Goal: Task Accomplishment & Management: Use online tool/utility

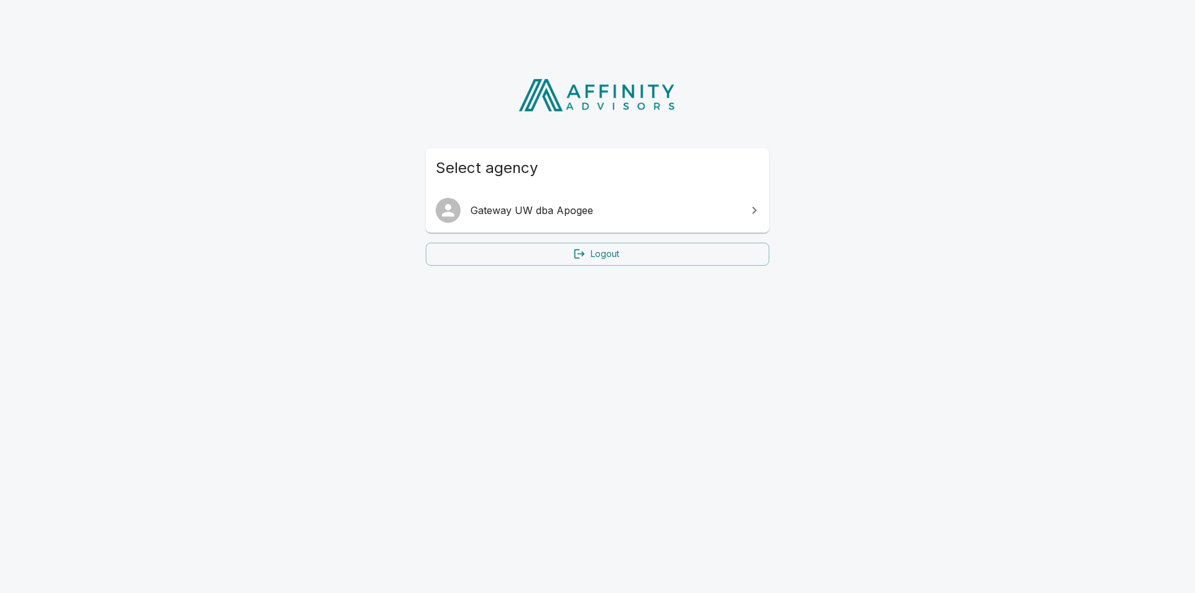
click at [590, 205] on span "Gateway UW dba Apogee" at bounding box center [605, 210] width 269 height 15
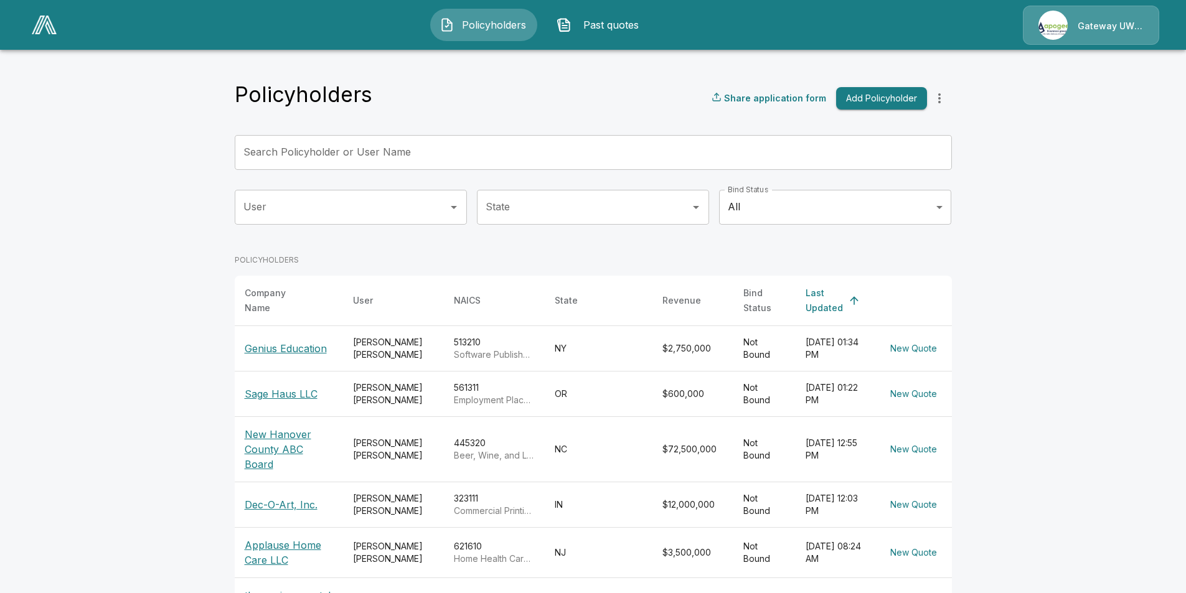
scroll to position [62, 0]
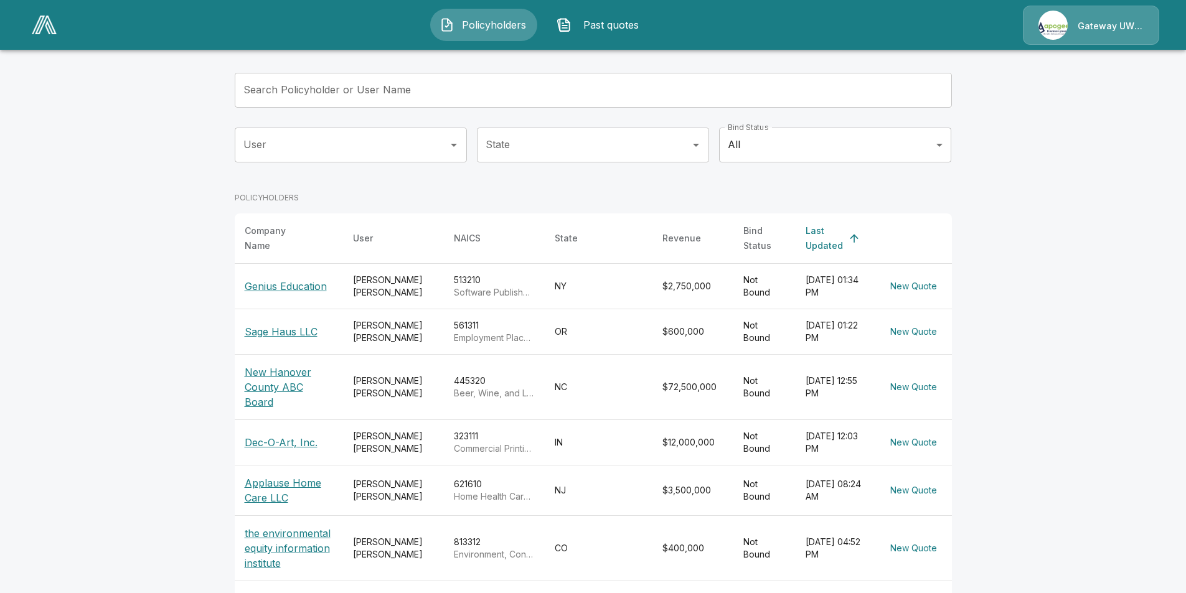
click at [288, 327] on p "Sage Haus LLC" at bounding box center [289, 331] width 88 height 15
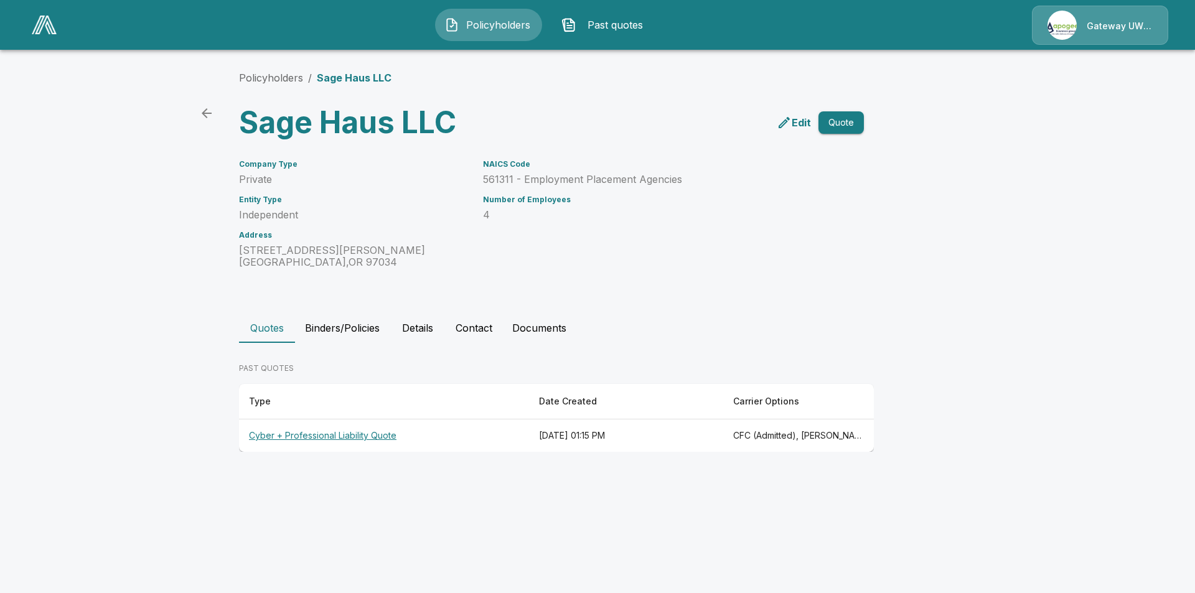
click at [673, 444] on th "[DATE] 01:15 PM" at bounding box center [626, 436] width 194 height 33
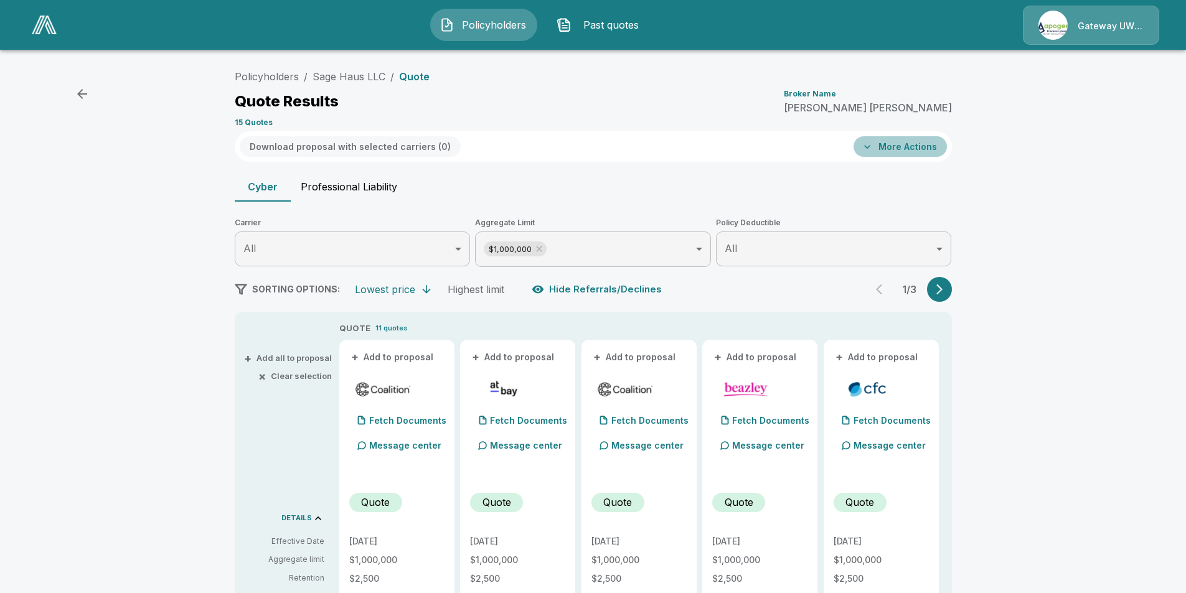
click at [902, 148] on button "More Actions" at bounding box center [899, 146] width 93 height 21
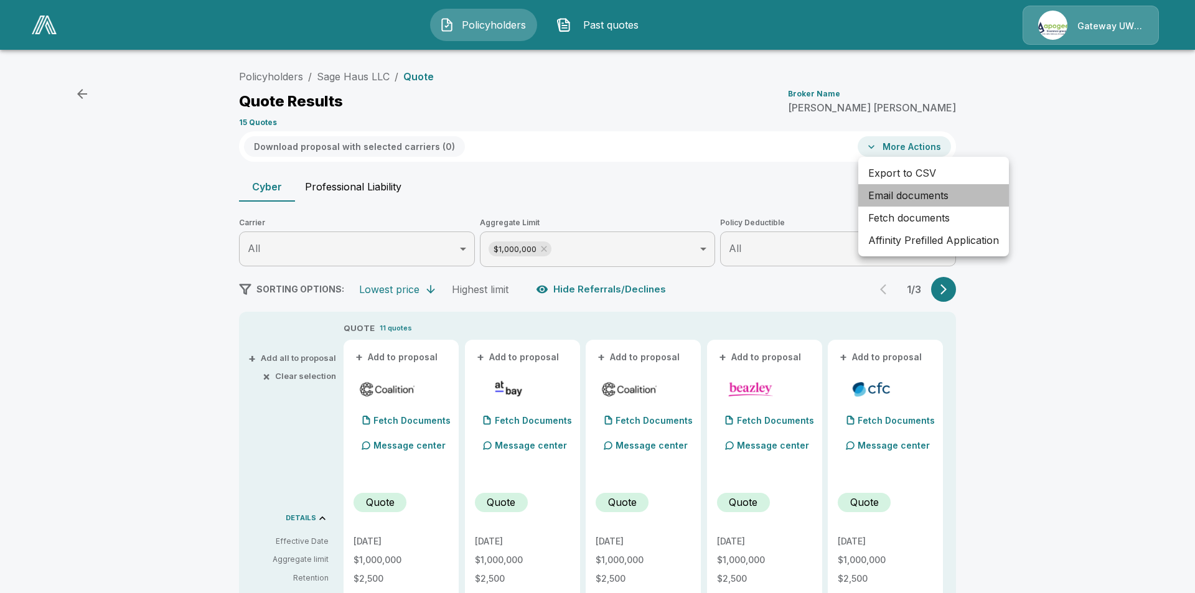
click at [891, 189] on li "Email documents" at bounding box center [933, 195] width 151 height 22
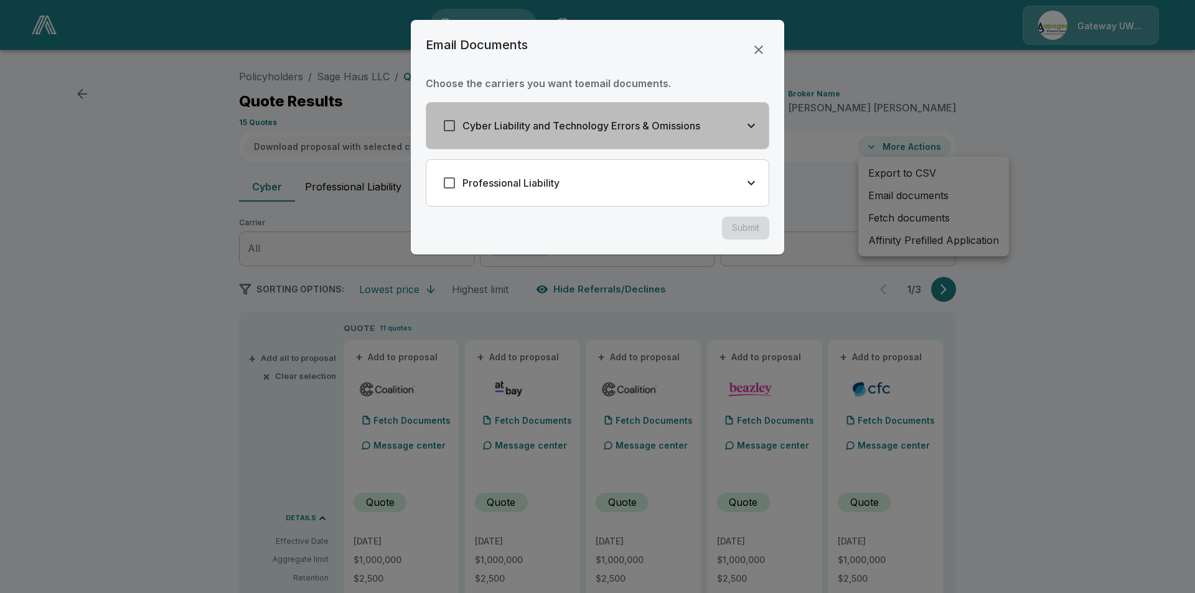
click at [647, 134] on div "Cyber Liability and Technology Errors & Omissions" at bounding box center [568, 126] width 264 height 26
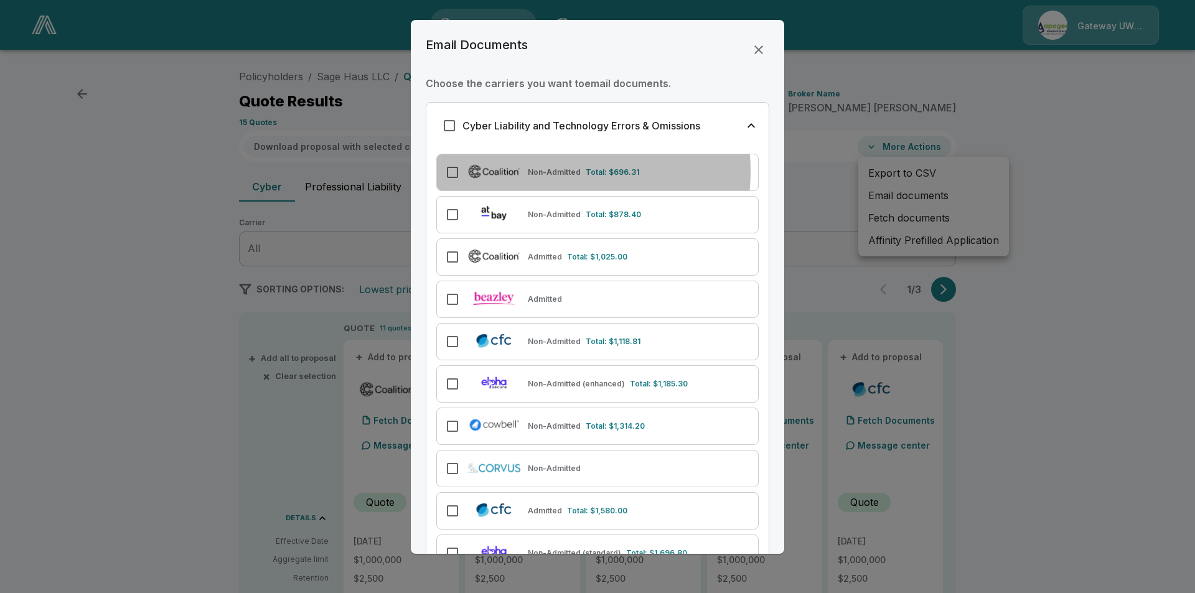
click at [555, 171] on p "Non-Admitted" at bounding box center [554, 172] width 53 height 11
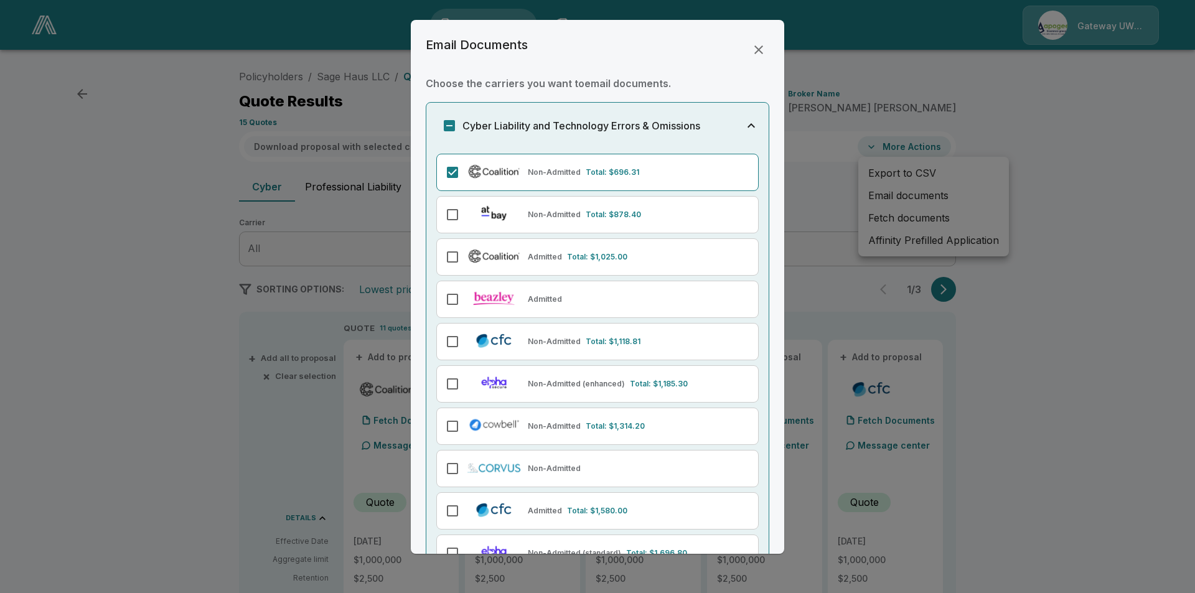
click at [744, 122] on icon "button" at bounding box center [751, 125] width 15 height 15
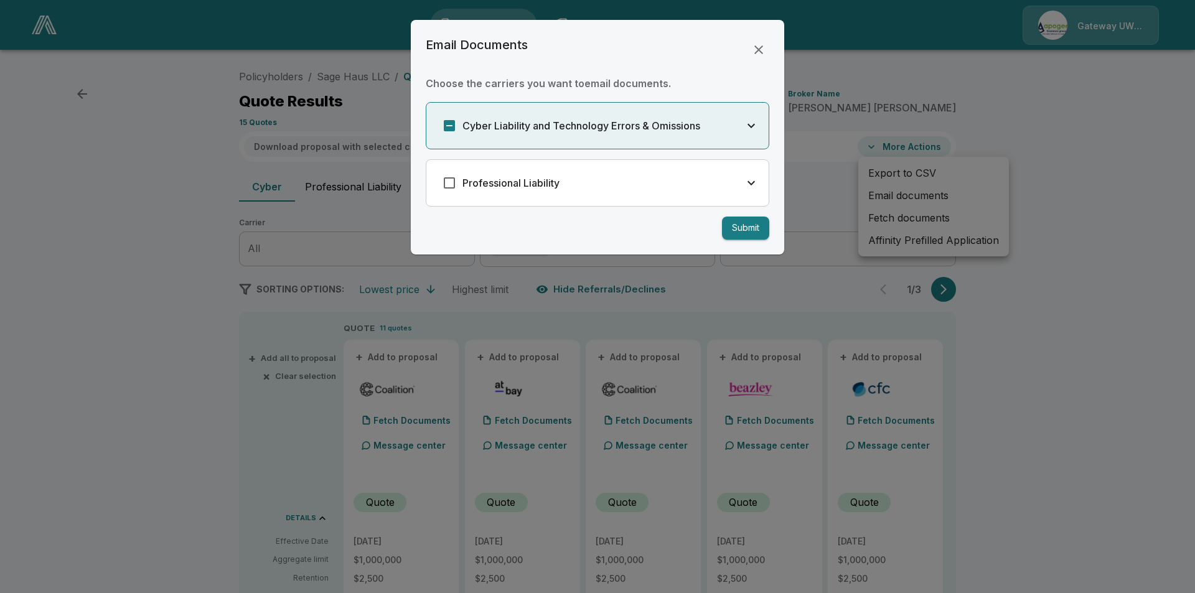
click at [645, 182] on div "Professional Liability" at bounding box center [597, 183] width 342 height 46
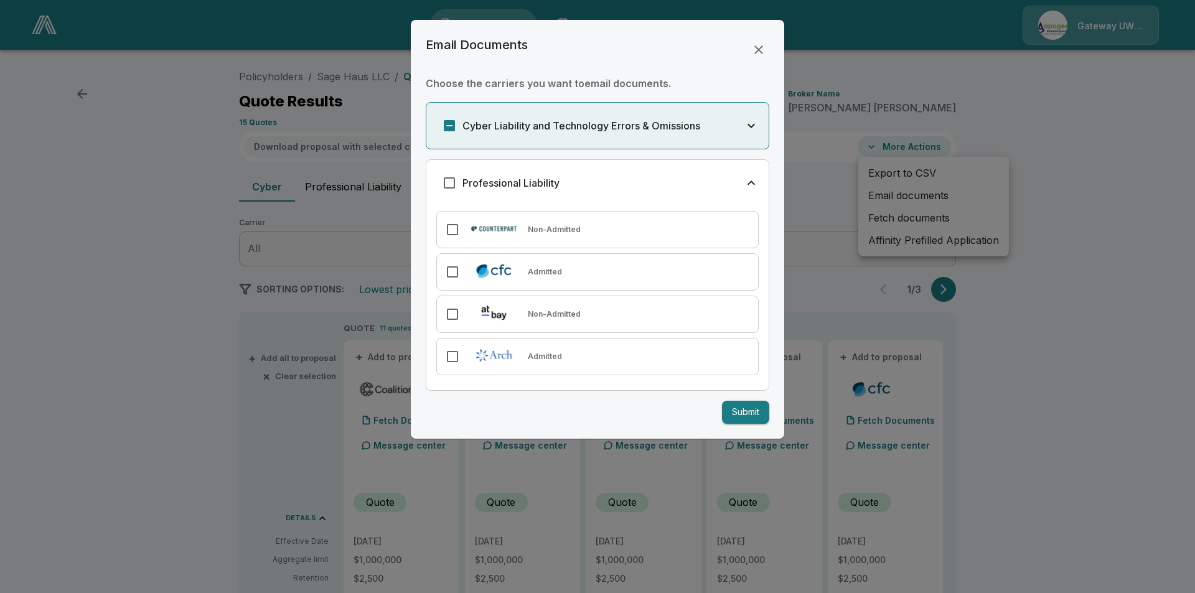
click at [484, 339] on div "Admitted" at bounding box center [597, 356] width 322 height 37
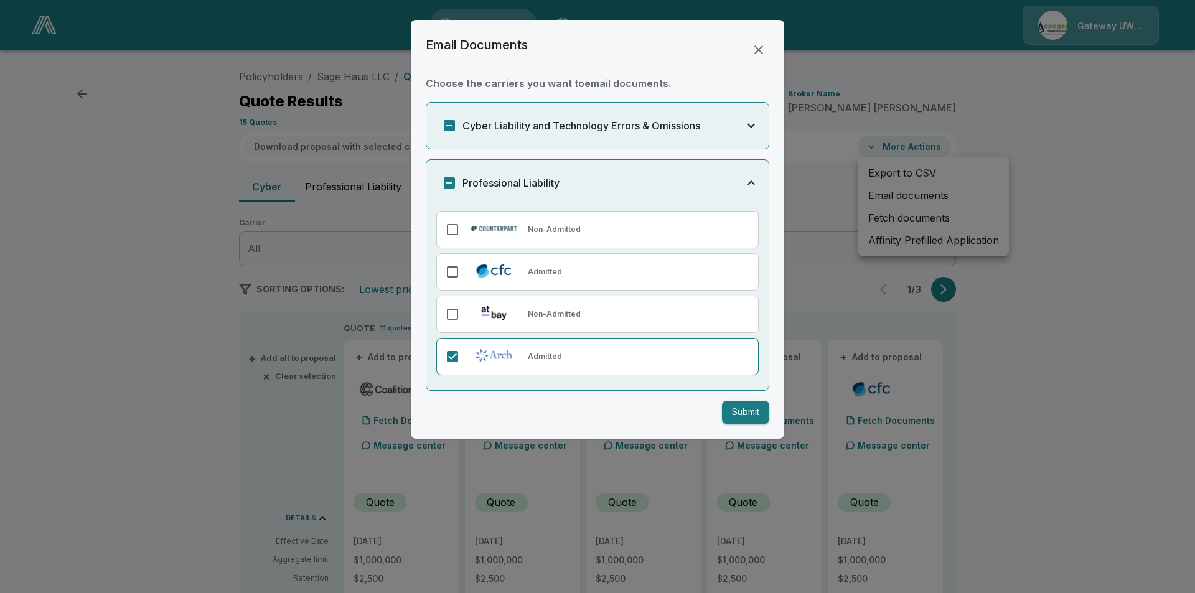
click at [734, 408] on button "Submit" at bounding box center [745, 412] width 47 height 23
